Goal: Information Seeking & Learning: Check status

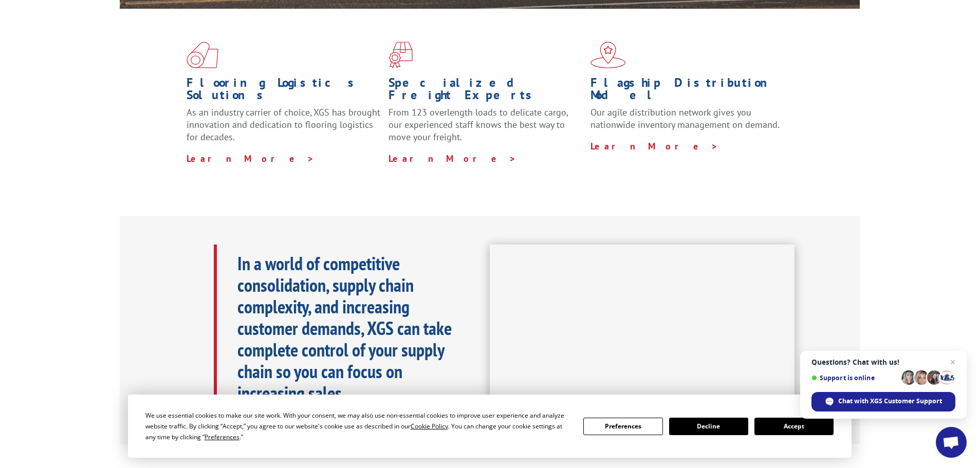
scroll to position [360, 0]
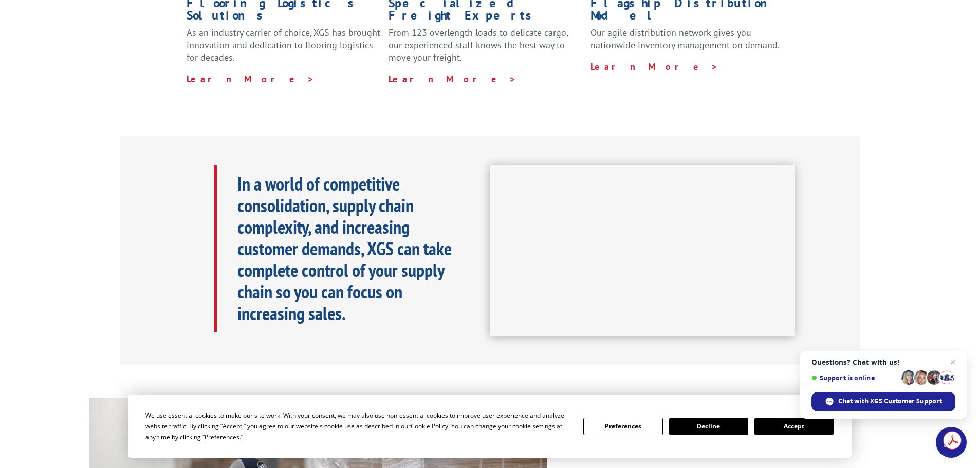
click at [784, 423] on button "Accept" at bounding box center [794, 426] width 79 height 17
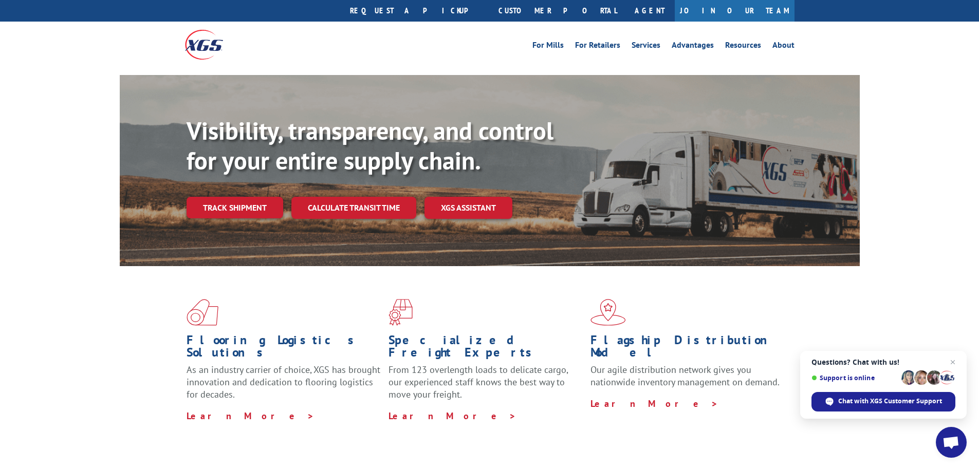
scroll to position [0, 0]
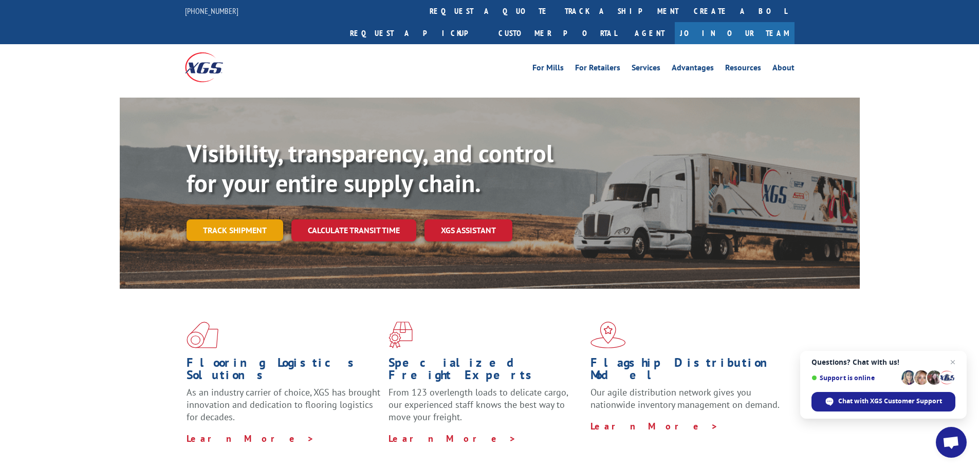
click at [247, 220] on link "Track shipment" at bounding box center [235, 231] width 97 height 22
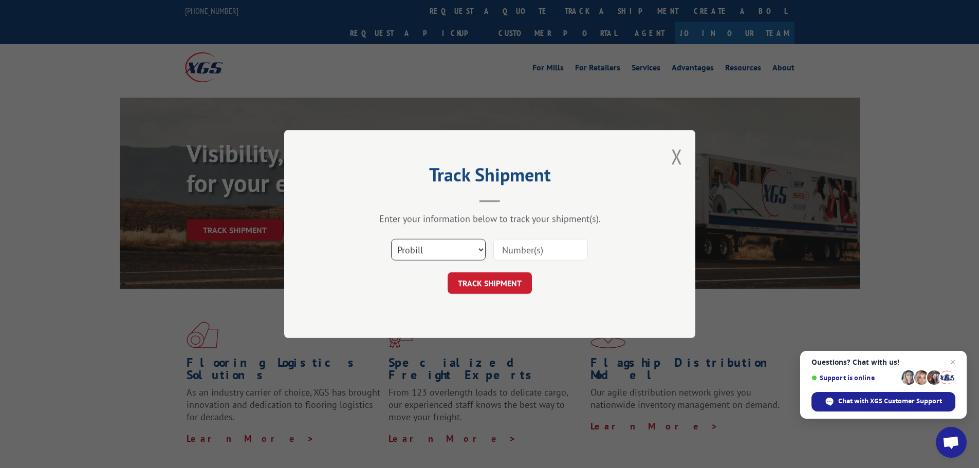
click at [433, 251] on select "Select category... Probill BOL PO" at bounding box center [438, 250] width 95 height 22
select select "bol"
click at [391, 239] on select "Select category... Probill BOL PO" at bounding box center [438, 250] width 95 height 22
paste input "255171"
type input "255171"
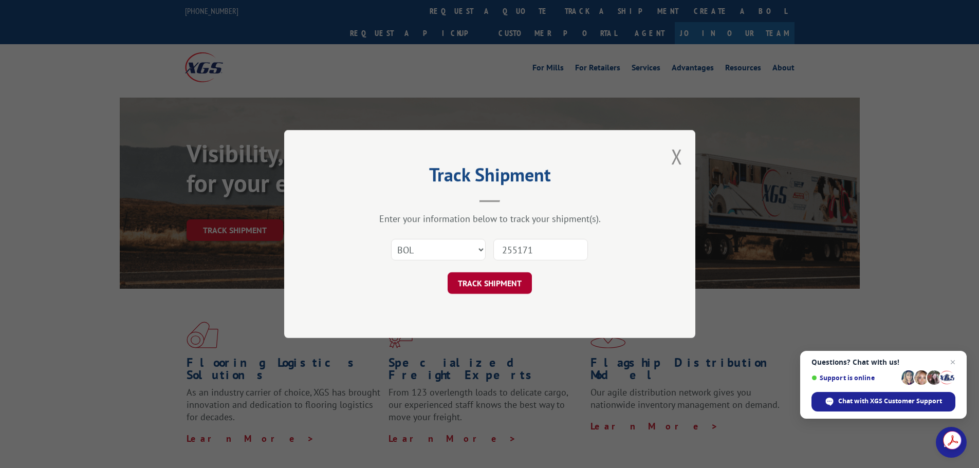
click at [505, 287] on button "TRACK SHIPMENT" at bounding box center [490, 283] width 84 height 22
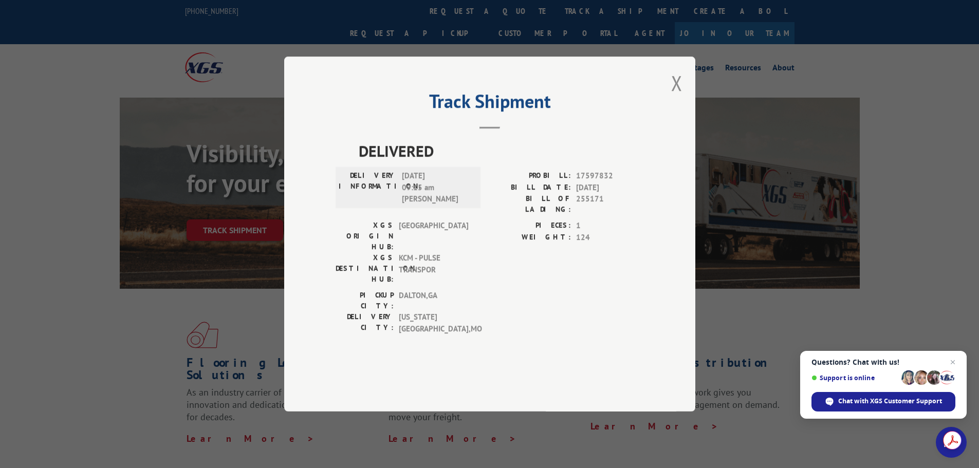
click at [686, 109] on div "Track Shipment DELIVERED DELIVERY INFORMATION: [DATE] 09:15 am [PERSON_NAME]: 1…" at bounding box center [489, 234] width 411 height 355
click at [679, 97] on button "Close modal" at bounding box center [676, 82] width 11 height 27
